Goal: Task Accomplishment & Management: Manage account settings

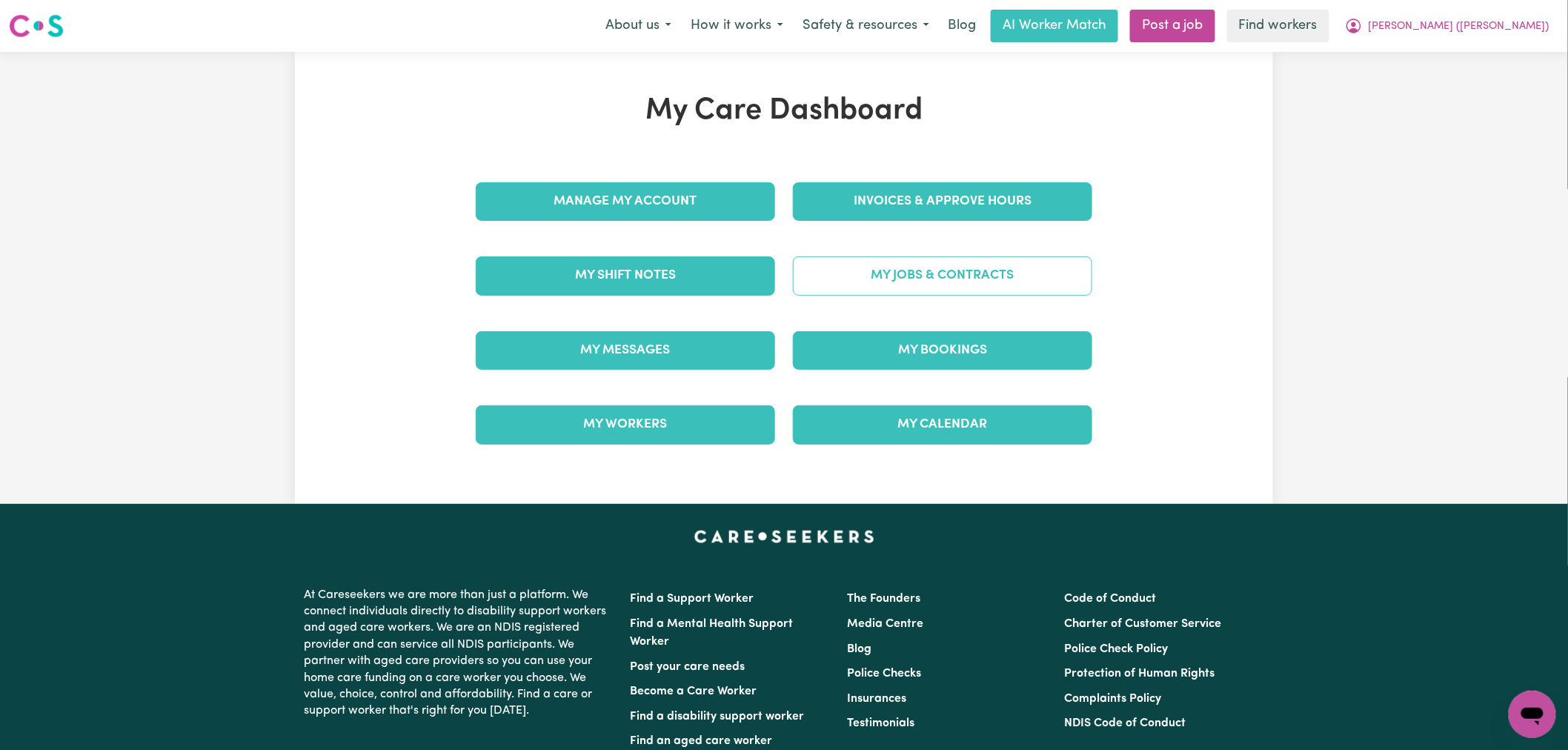
click at [944, 286] on link "My Jobs & Contracts" at bounding box center [942, 276] width 299 height 39
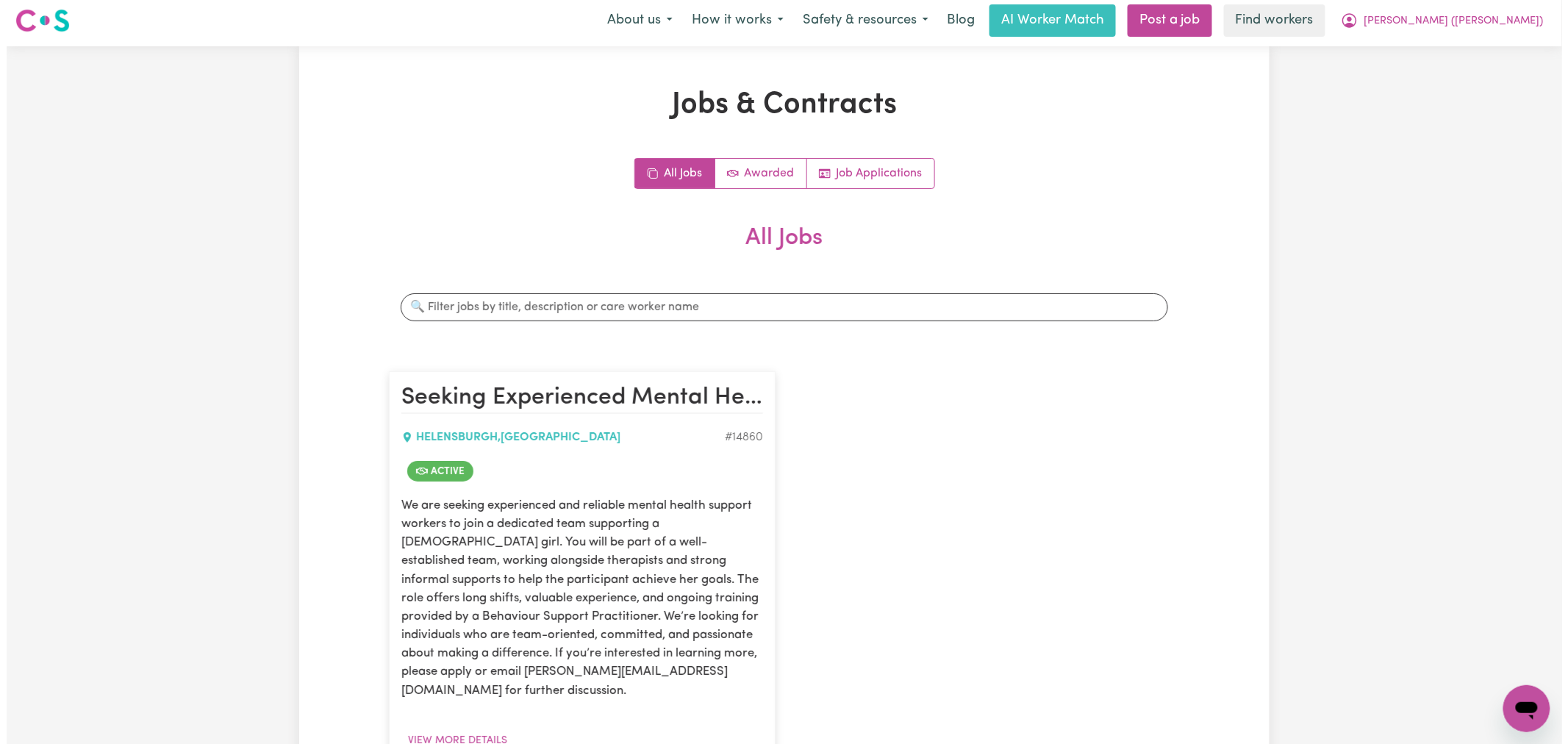
scroll to position [326, 0]
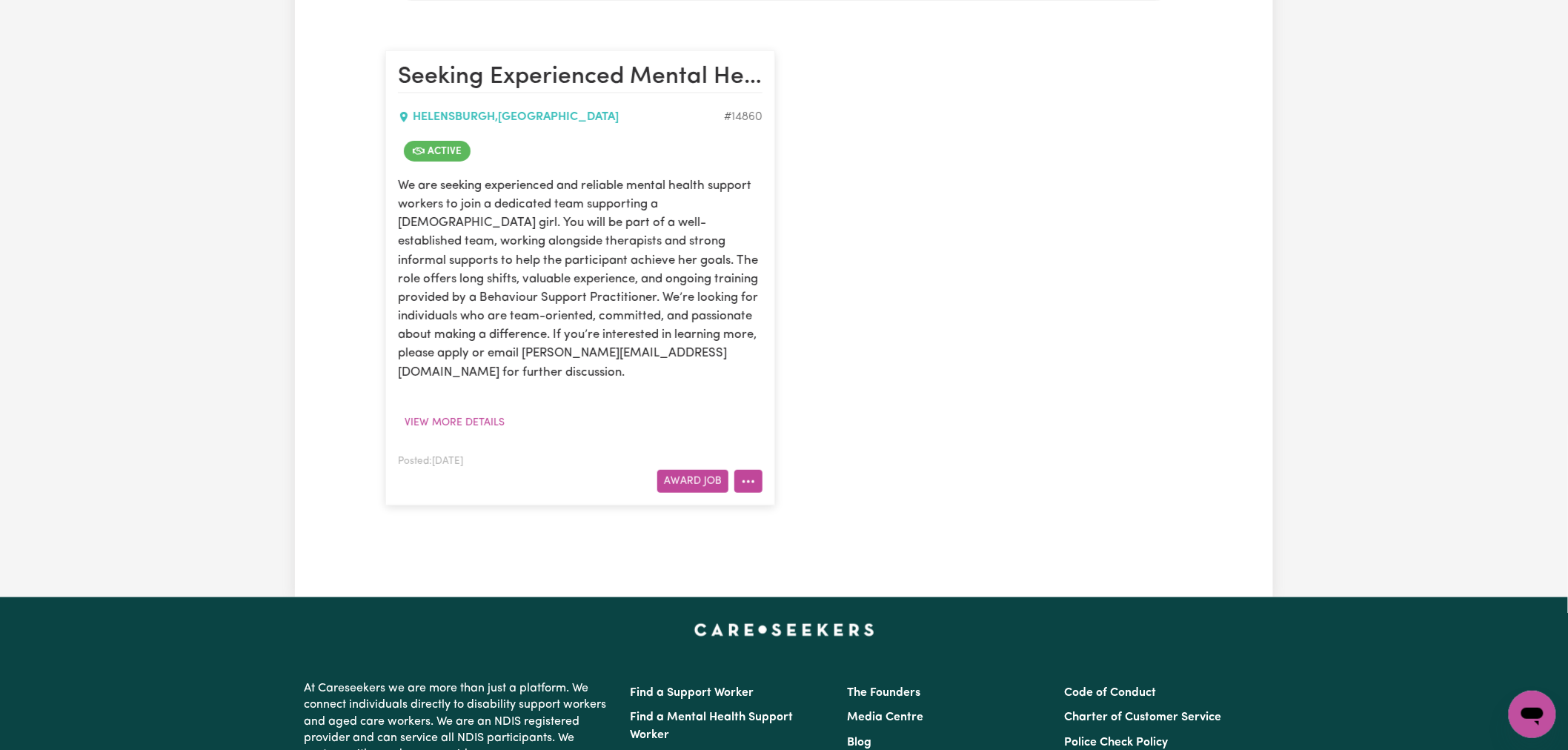
click at [752, 475] on icon "More options" at bounding box center [749, 482] width 15 height 15
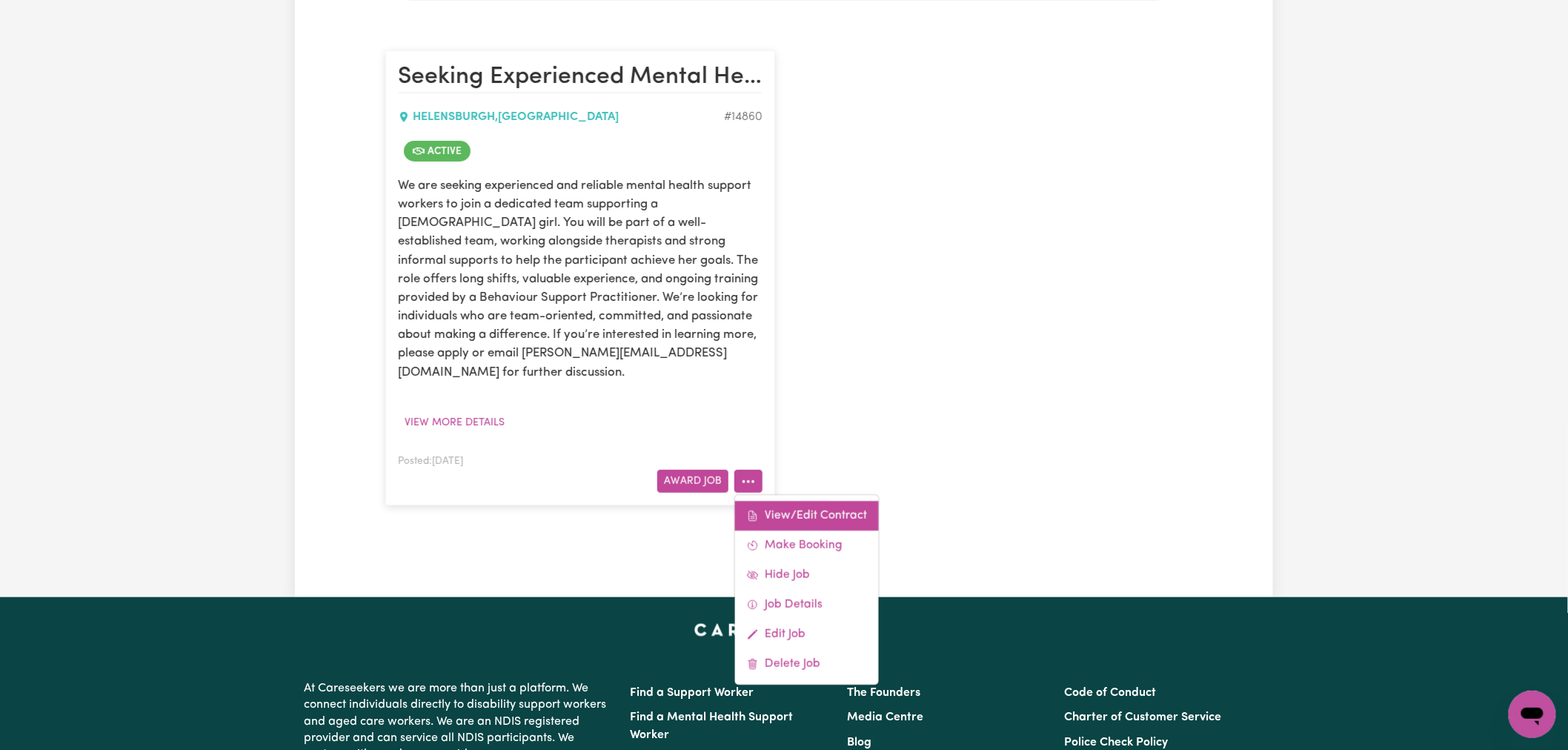
click at [784, 501] on link "View/Edit Contract" at bounding box center [806, 515] width 144 height 30
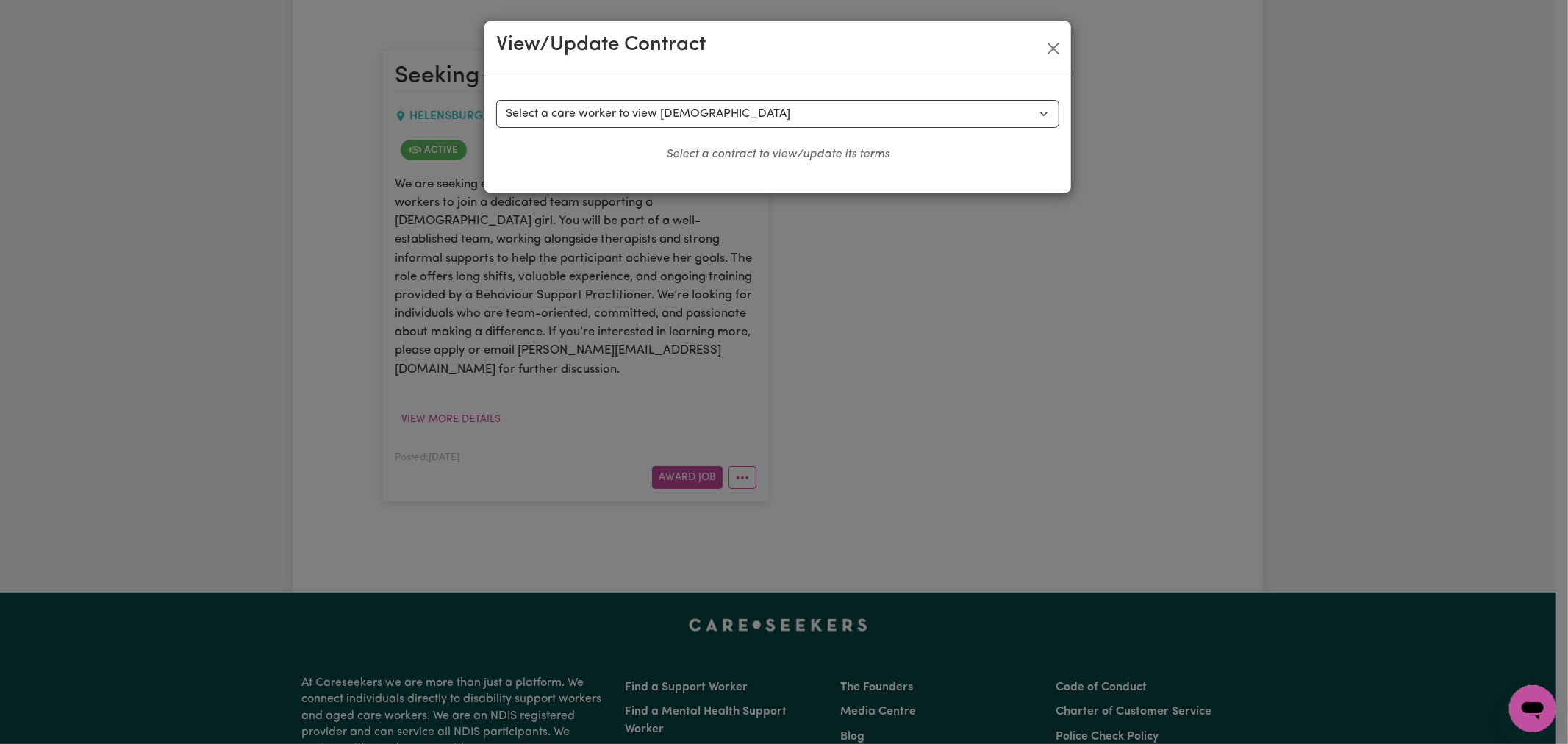
drag, startPoint x: 678, startPoint y: 97, endPoint x: 684, endPoint y: 112, distance: 16.2
click at [678, 97] on div "Select a contract to view Select a care worker to view [DEMOGRAPHIC_DATA] #1062…" at bounding box center [778, 134] width 587 height 116
click at [684, 112] on select "Select a care worker to view [DEMOGRAPHIC_DATA] #10620 - [PERSON_NAME] (contrac…" at bounding box center [778, 114] width 563 height 28
select select "10232"
click at [497, 100] on select "Select a care worker to view [DEMOGRAPHIC_DATA] #10620 - [PERSON_NAME] (contrac…" at bounding box center [778, 114] width 563 height 28
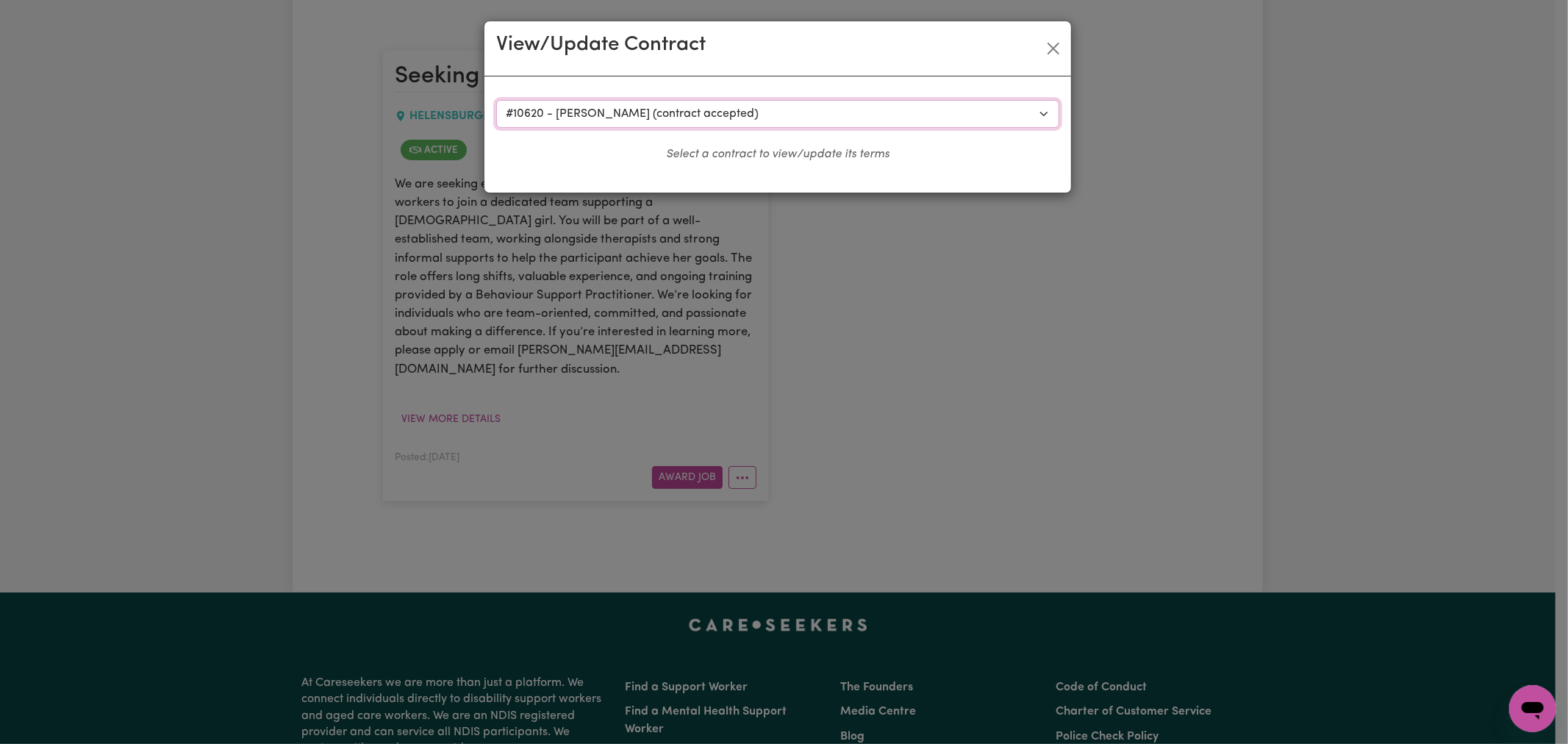
select select "WEEKDAY_DAYTIME"
select select "ASSISTANCE_SELF_CARE"
select select "ONE"
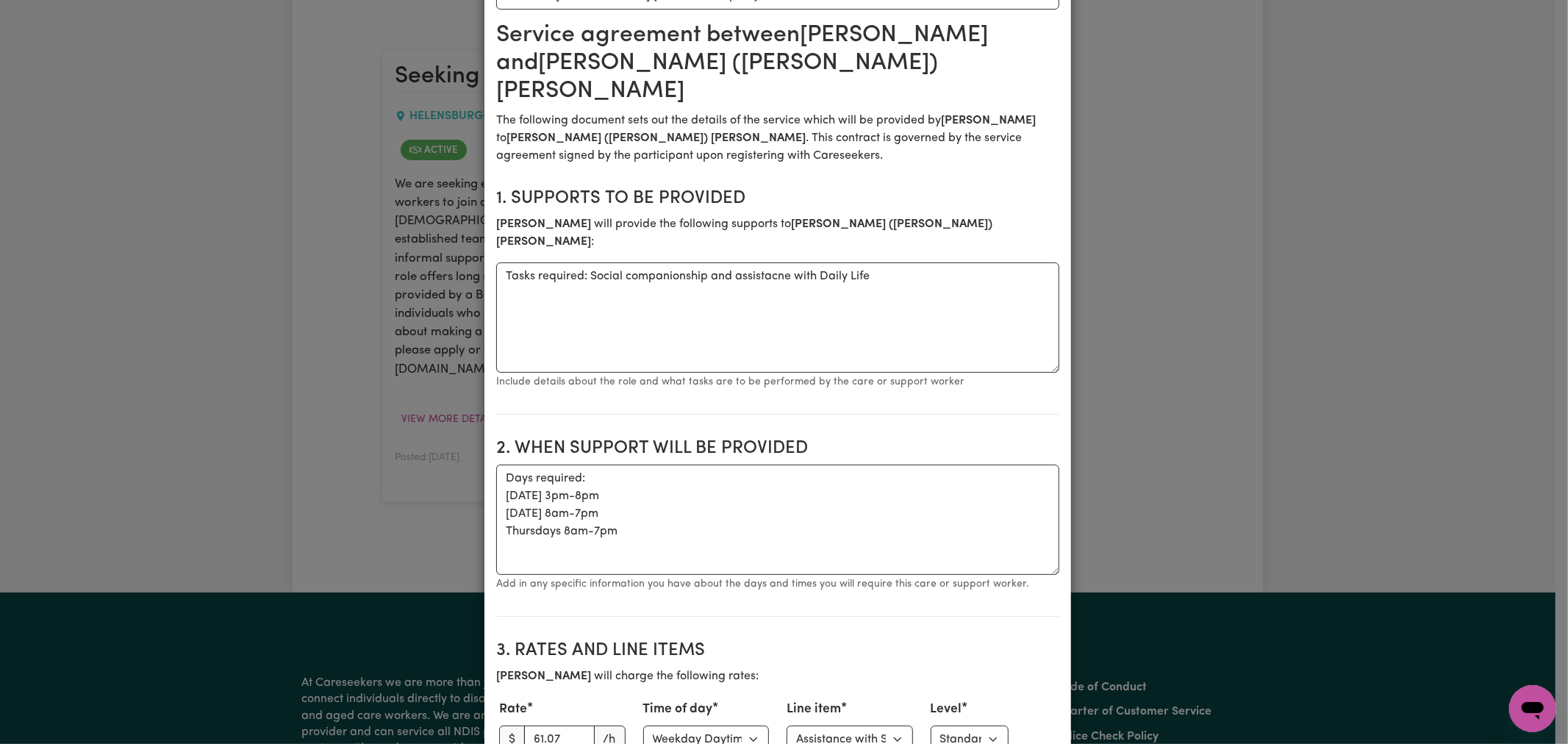
scroll to position [0, 0]
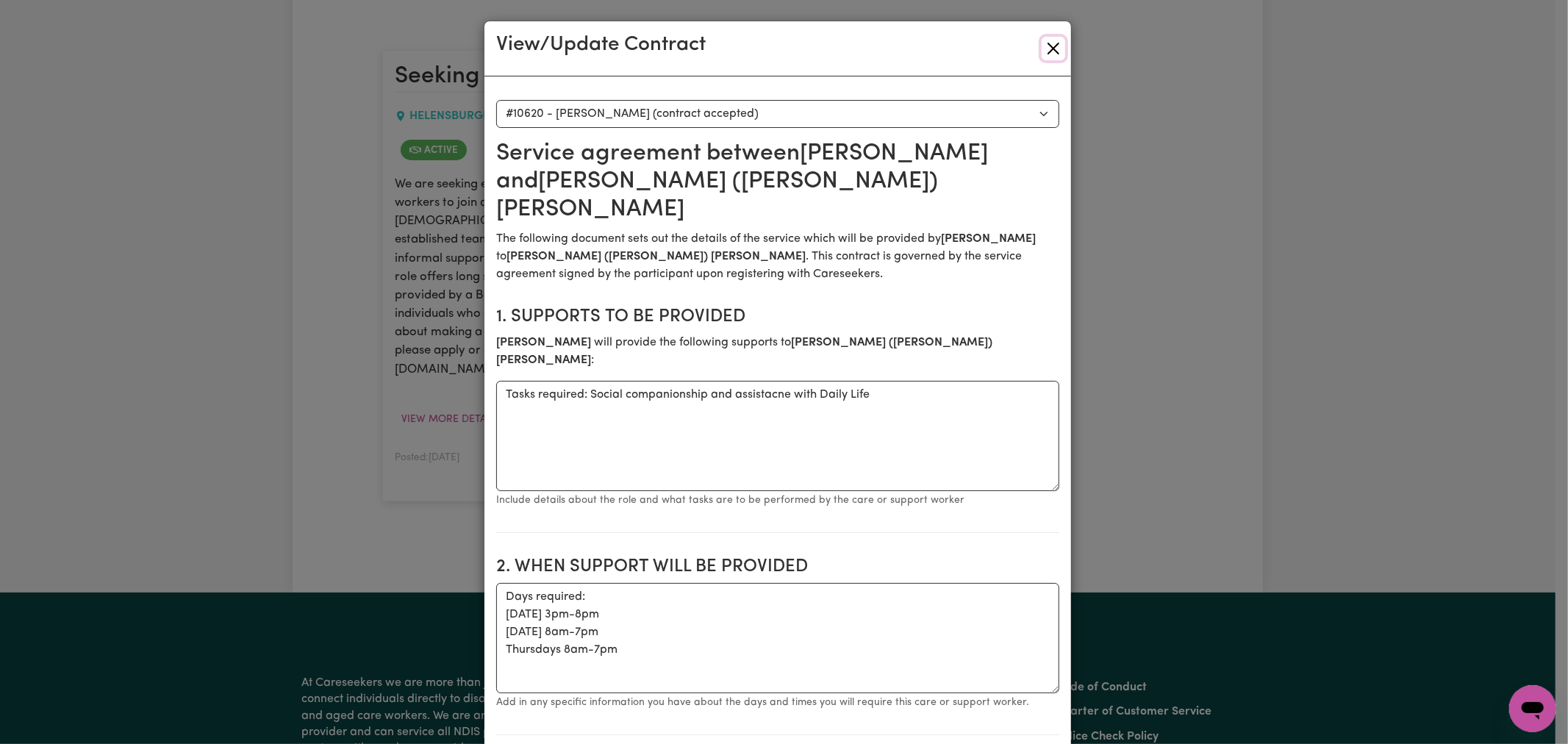
click at [1047, 48] on button "Close" at bounding box center [1054, 49] width 24 height 24
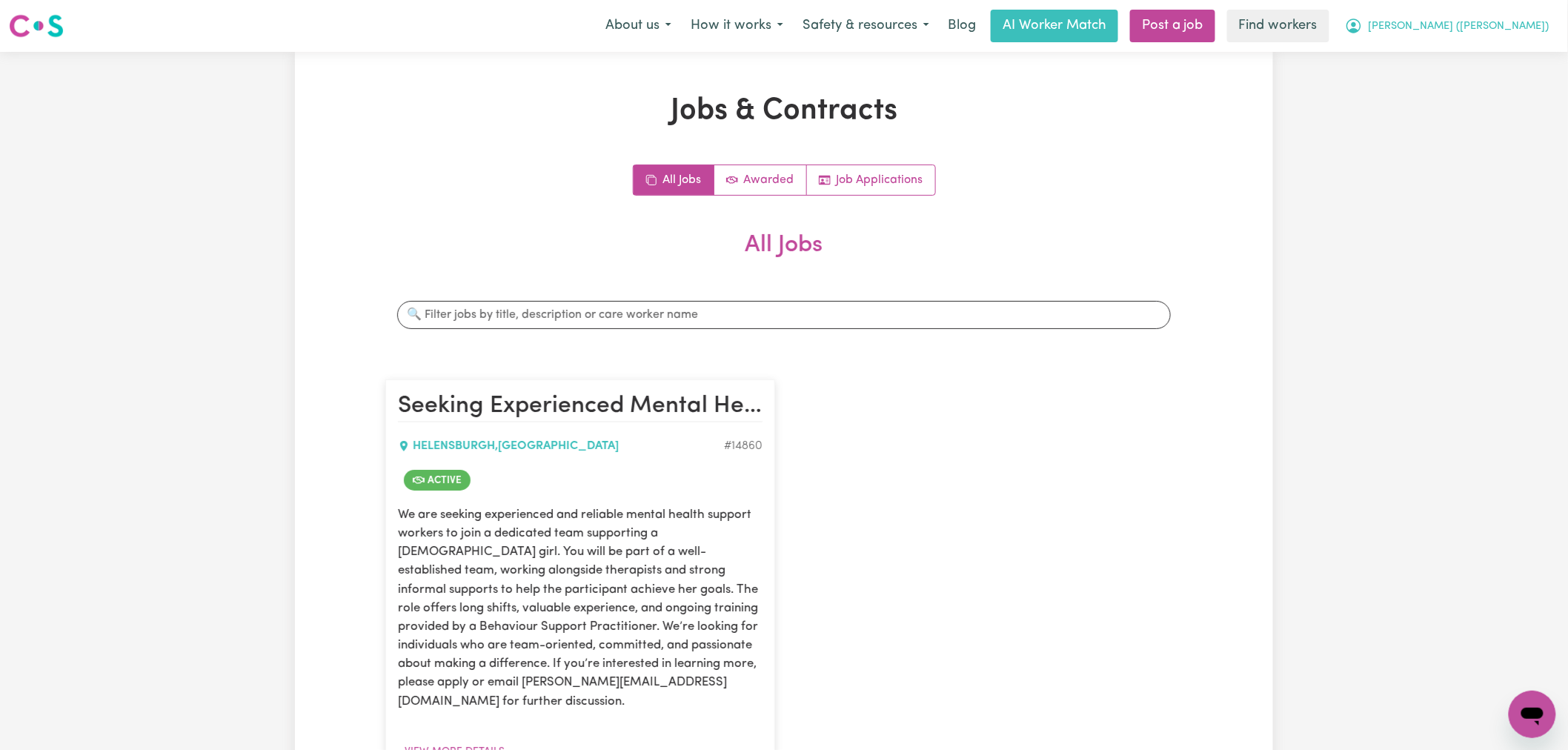
click at [1505, 25] on span "[PERSON_NAME] ([PERSON_NAME])" at bounding box center [1459, 27] width 181 height 17
click at [1506, 96] on link "Logout" at bounding box center [1499, 85] width 117 height 28
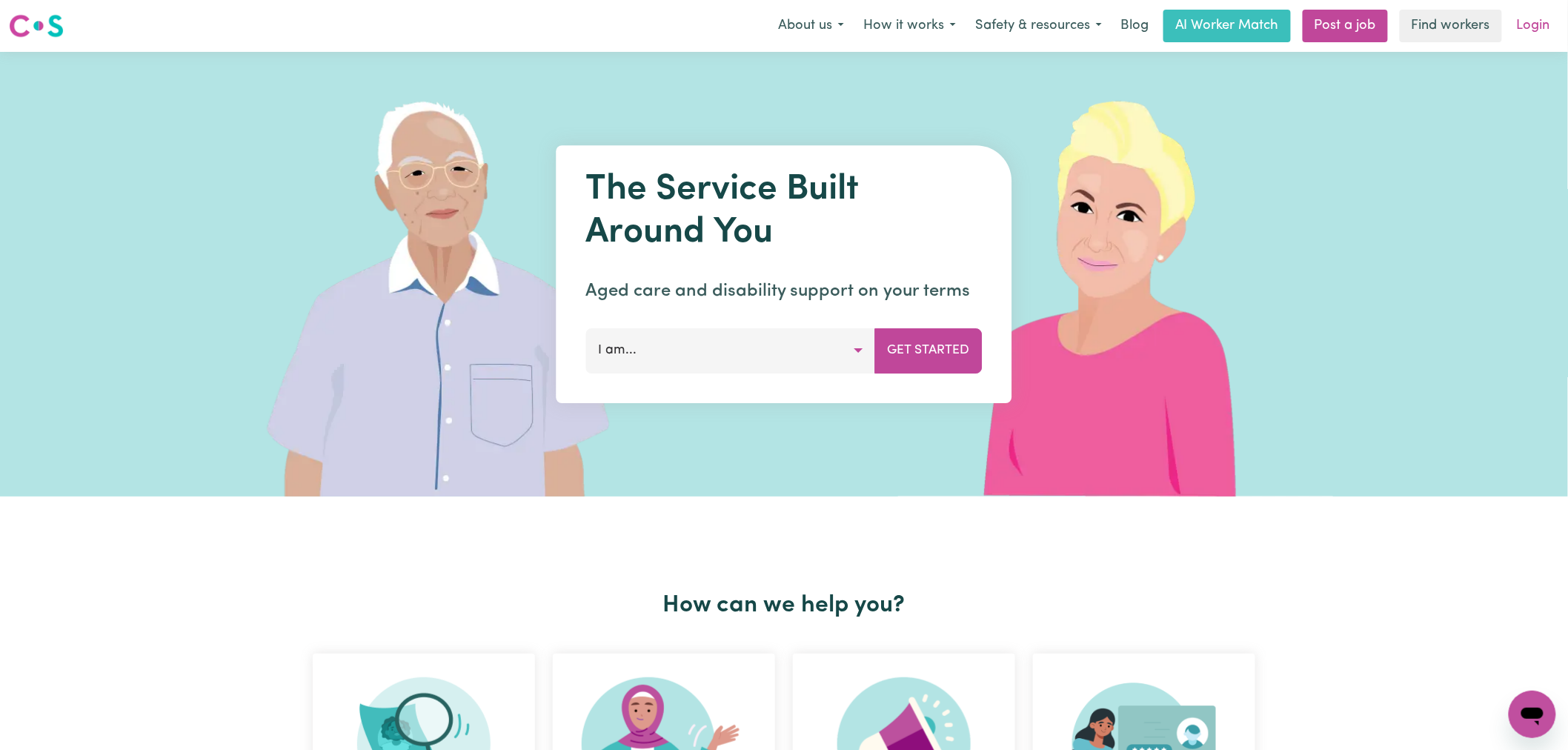
click at [1530, 27] on link "Login" at bounding box center [1533, 25] width 51 height 32
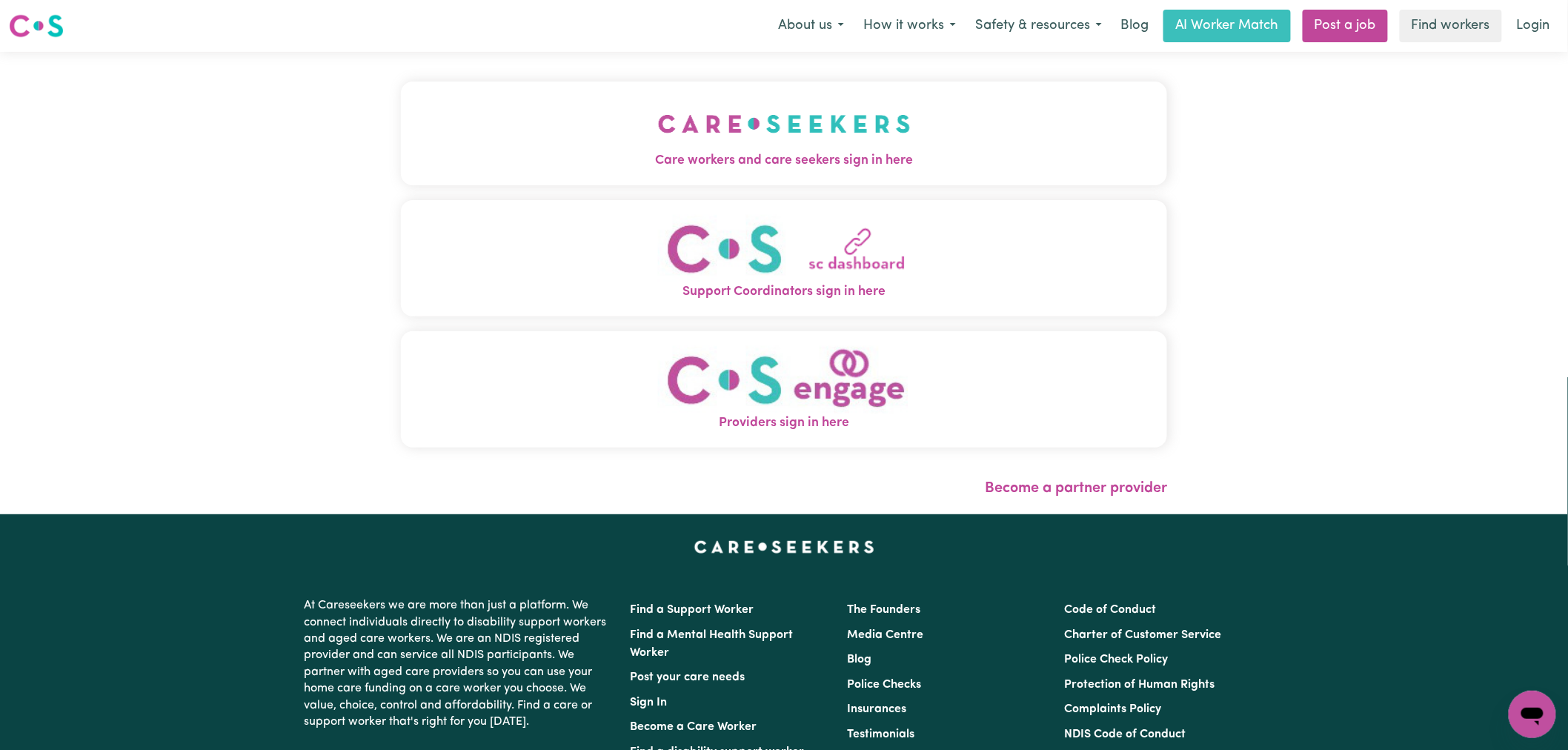
click at [561, 167] on span "Care workers and care seekers sign in here" at bounding box center [784, 160] width 766 height 19
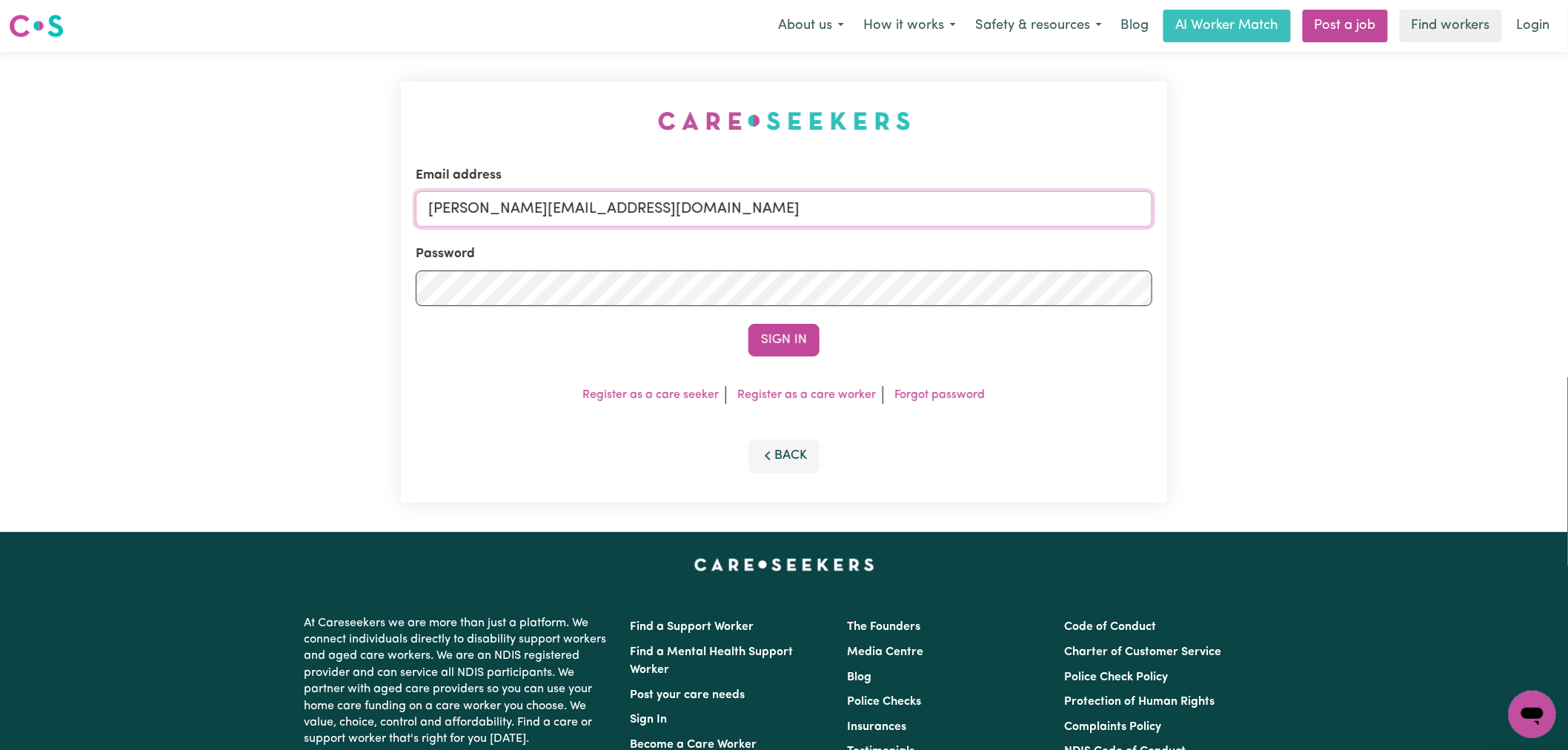
click at [697, 220] on input "[PERSON_NAME][EMAIL_ADDRESS][DOMAIN_NAME]" at bounding box center [784, 209] width 737 height 35
drag, startPoint x: 784, startPoint y: 206, endPoint x: 506, endPoint y: 216, distance: 278.2
click at [506, 216] on input "superuser~[EMAIL_ADDRESS][DOMAIN_NAME]" at bounding box center [784, 209] width 737 height 35
type input "superuser~[EMAIL_ADDRESS][DOMAIN_NAME]"
click at [824, 350] on div "Sign In" at bounding box center [784, 339] width 737 height 32
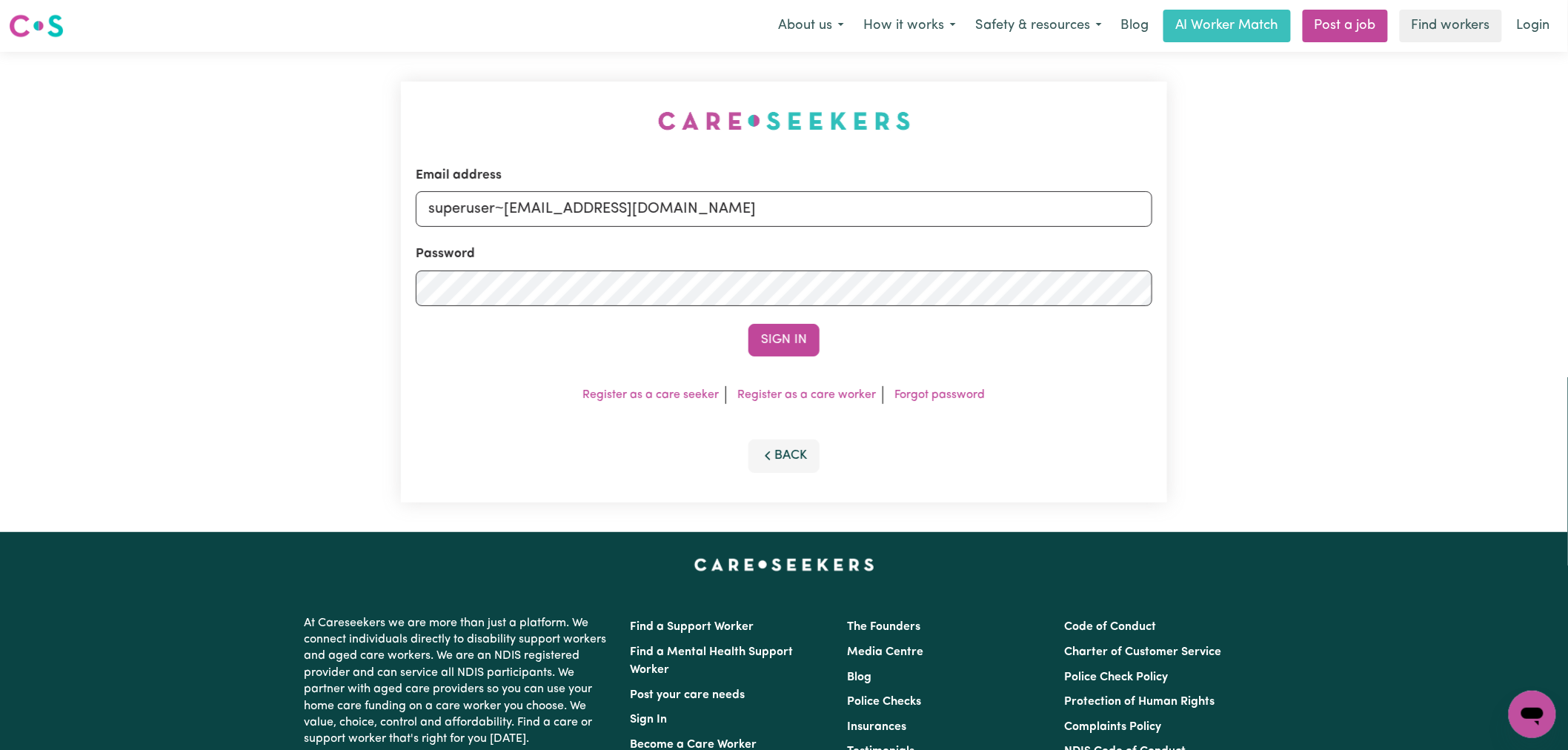
click at [792, 346] on button "Sign In" at bounding box center [784, 339] width 71 height 32
